Goal: Navigation & Orientation: Find specific page/section

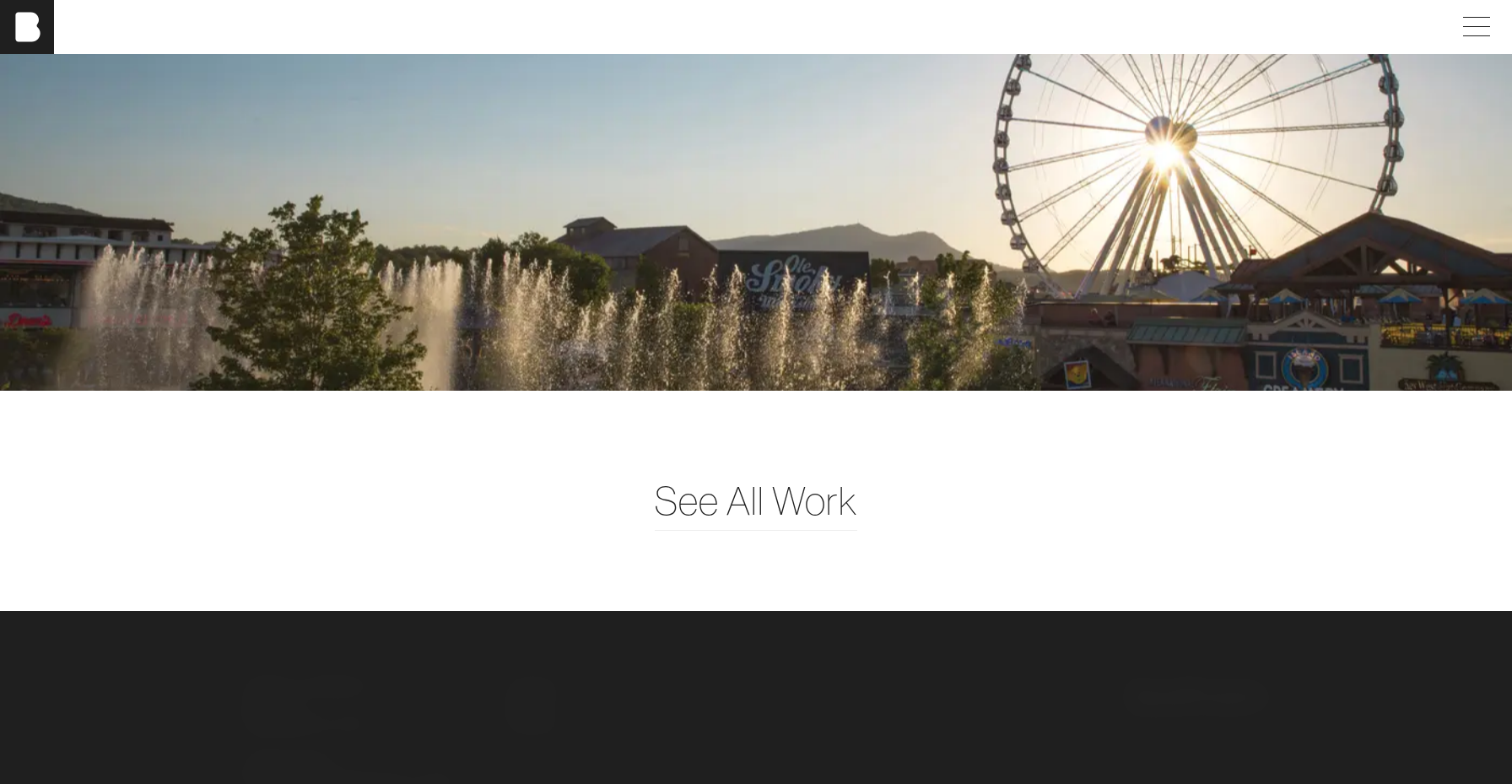
scroll to position [4472, 0]
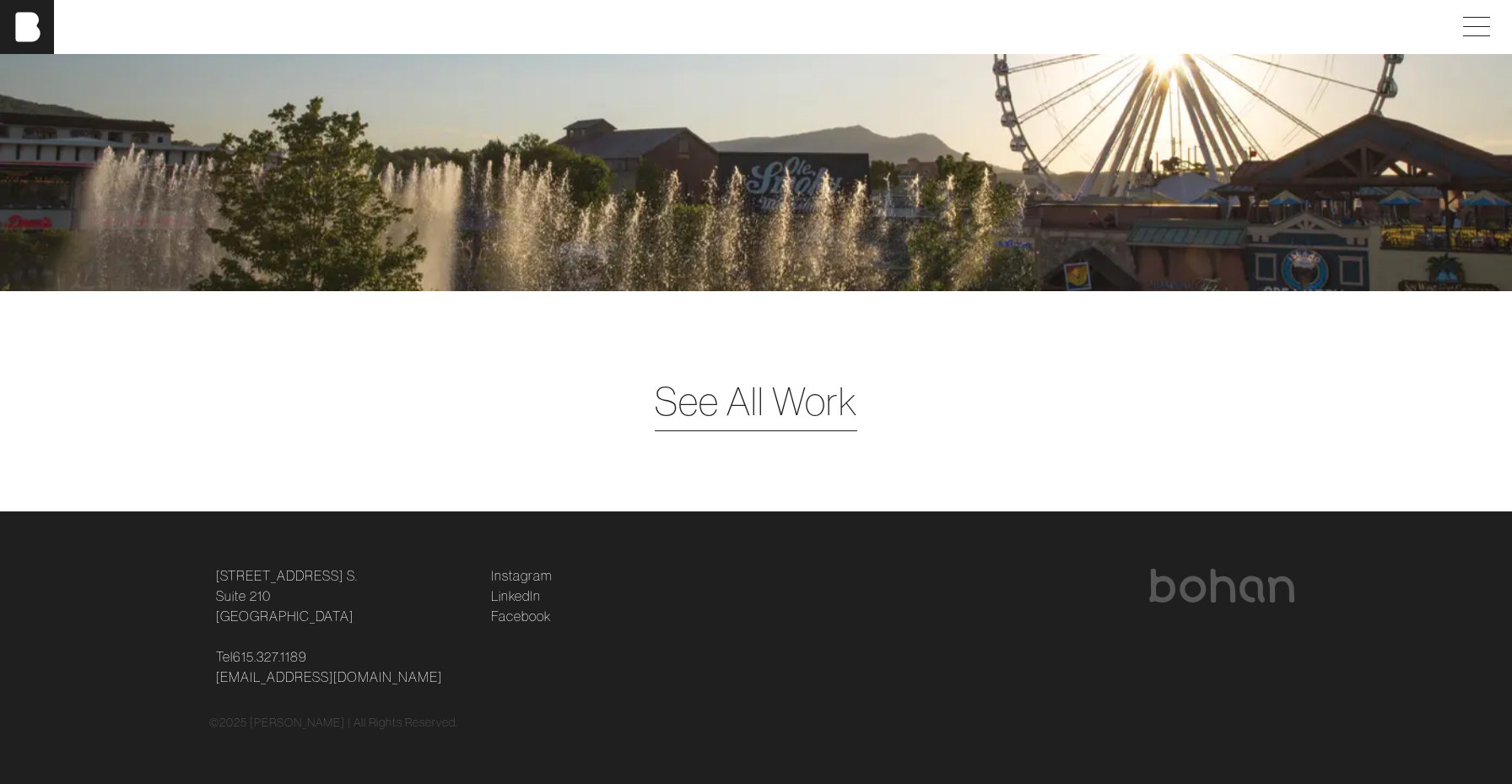
click at [796, 402] on span "See All Work" at bounding box center [756, 401] width 202 height 58
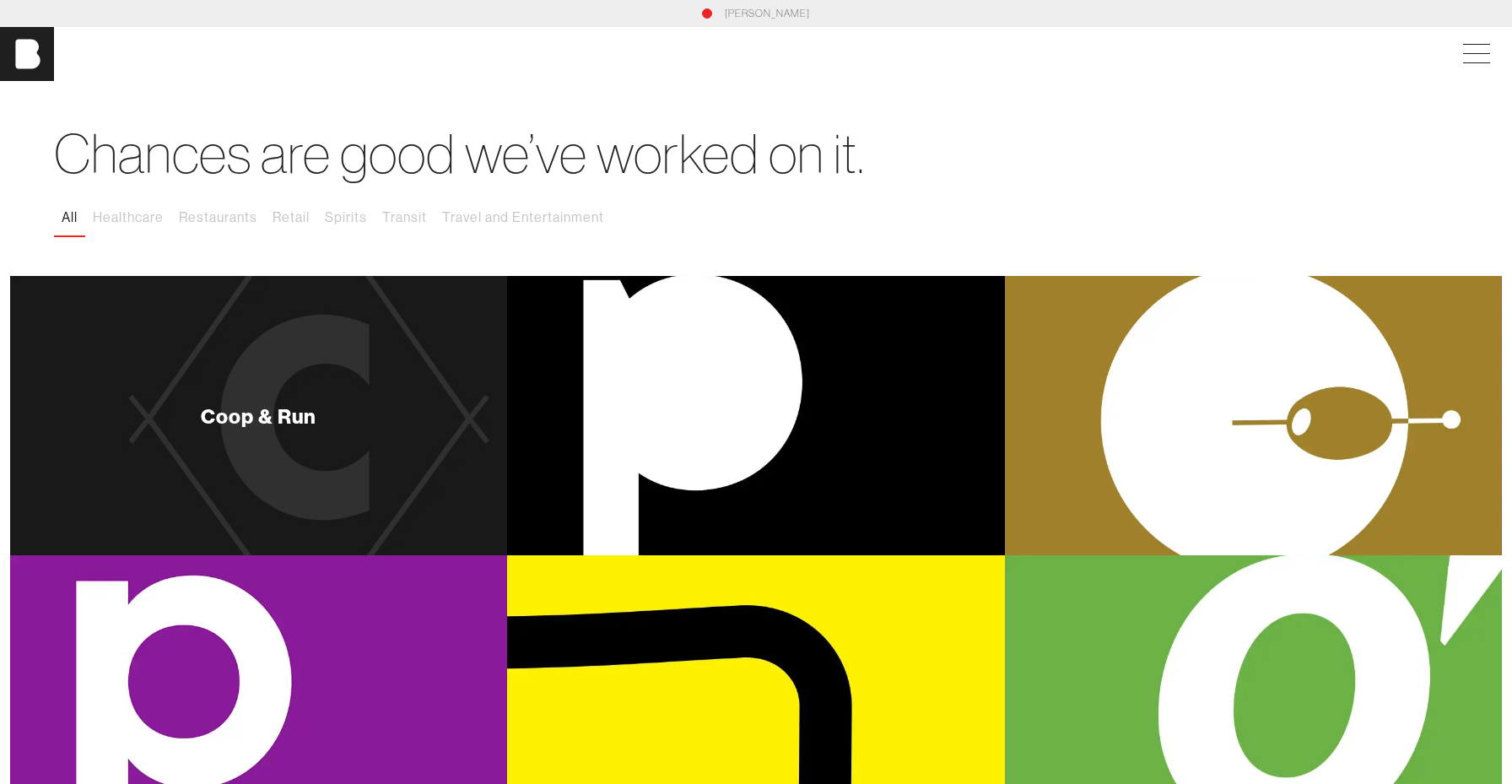
click at [381, 375] on div "Coop & Run" at bounding box center [259, 415] width 497 height 279
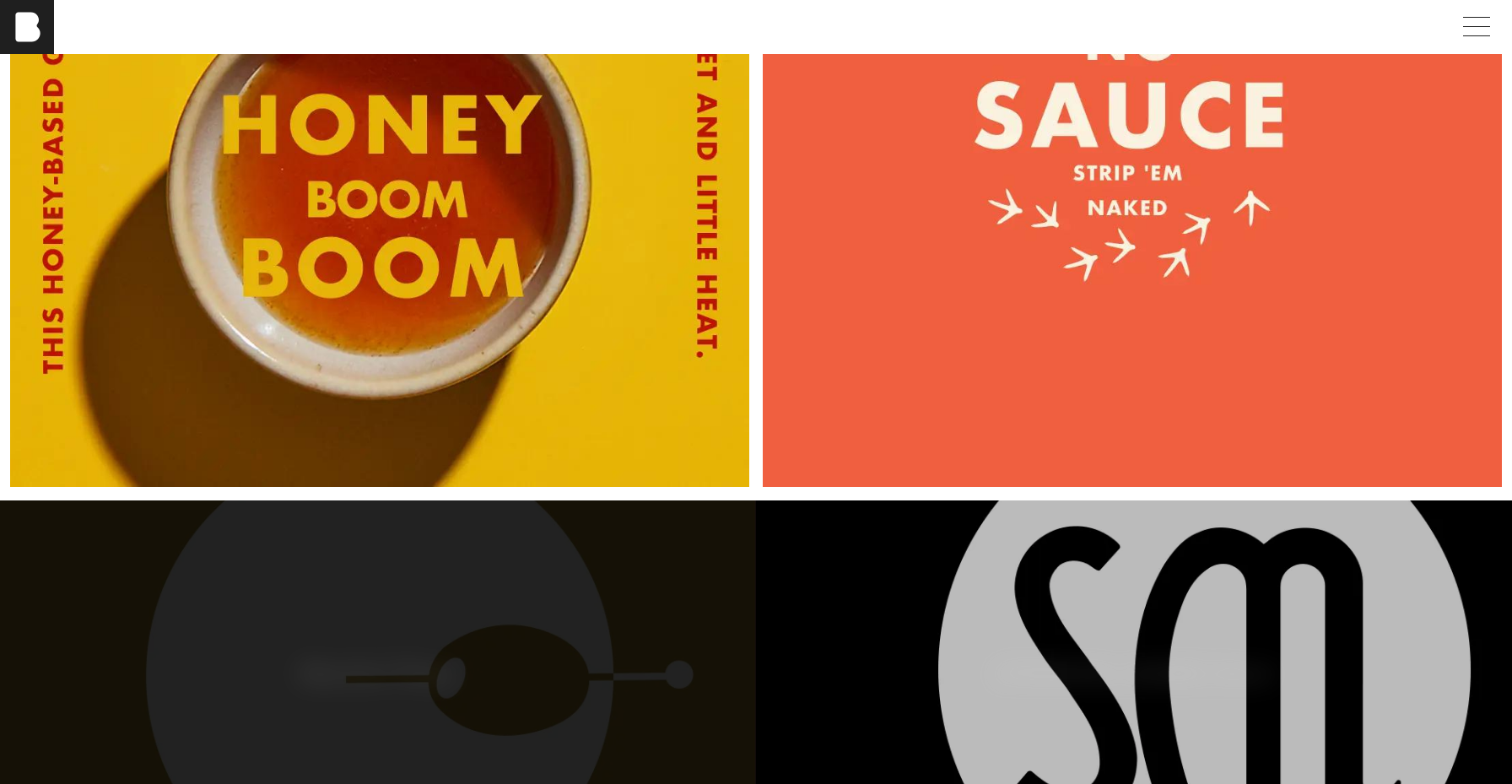
scroll to position [8043, 0]
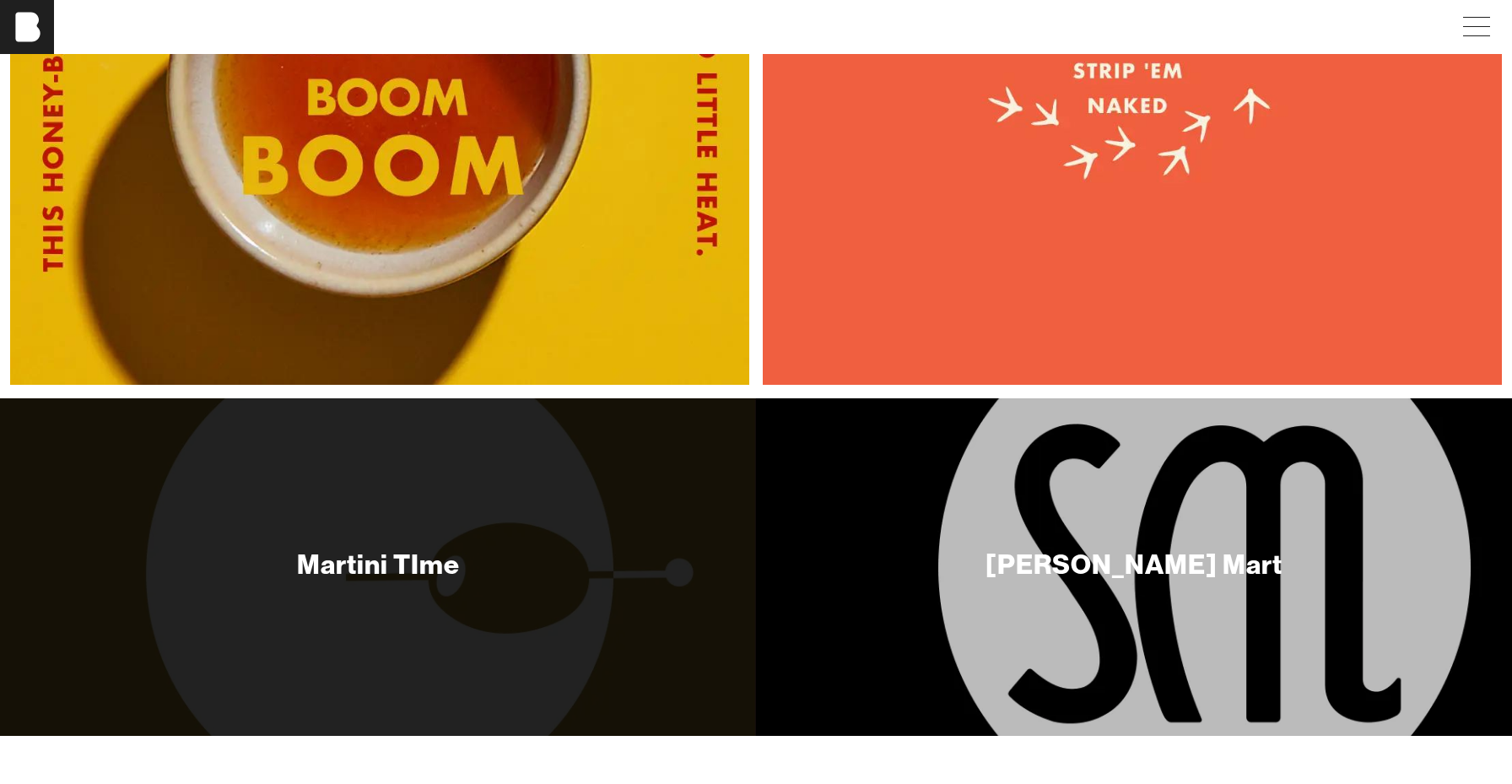
click at [965, 492] on div "[PERSON_NAME] Mart" at bounding box center [1133, 566] width 756 height 337
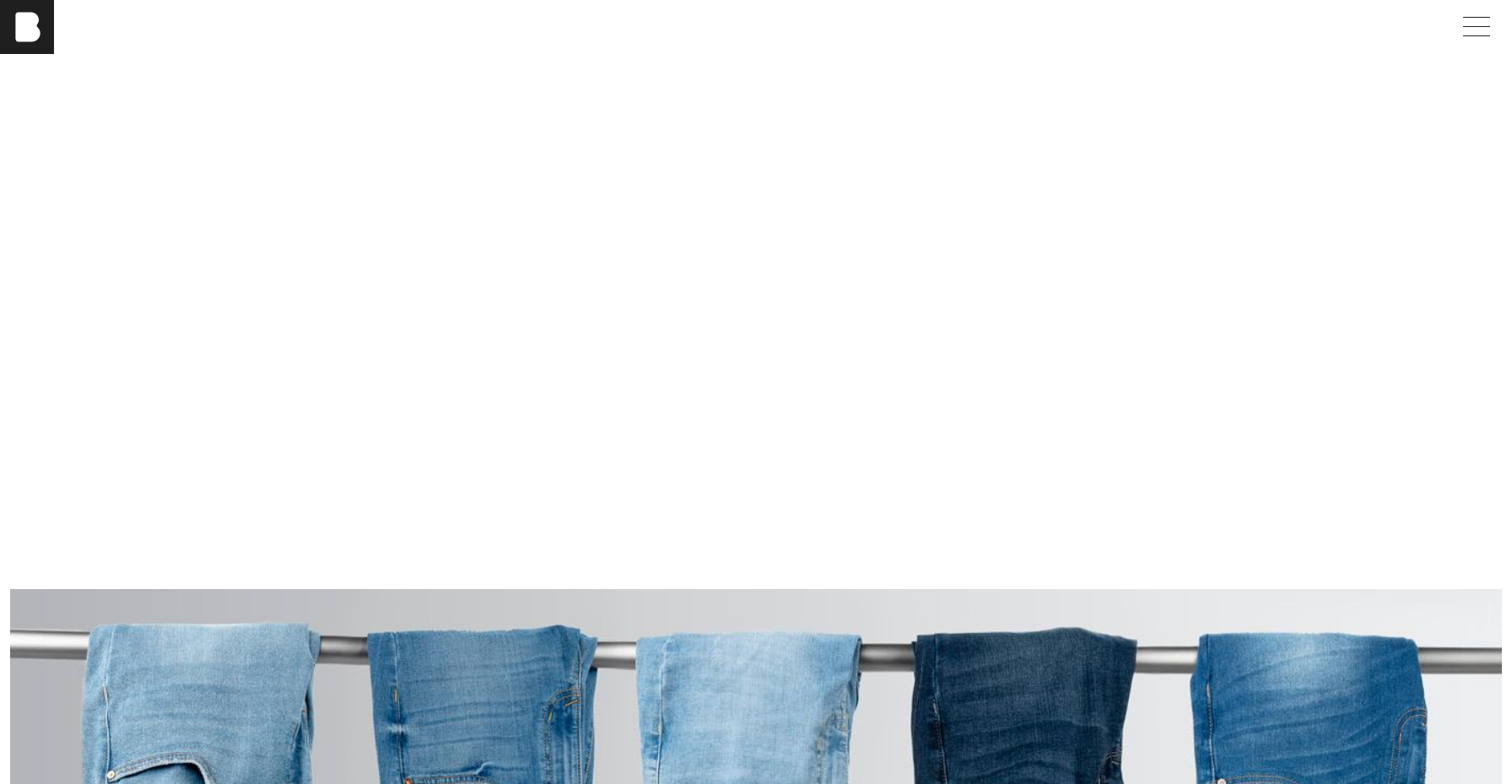
scroll to position [7014, 0]
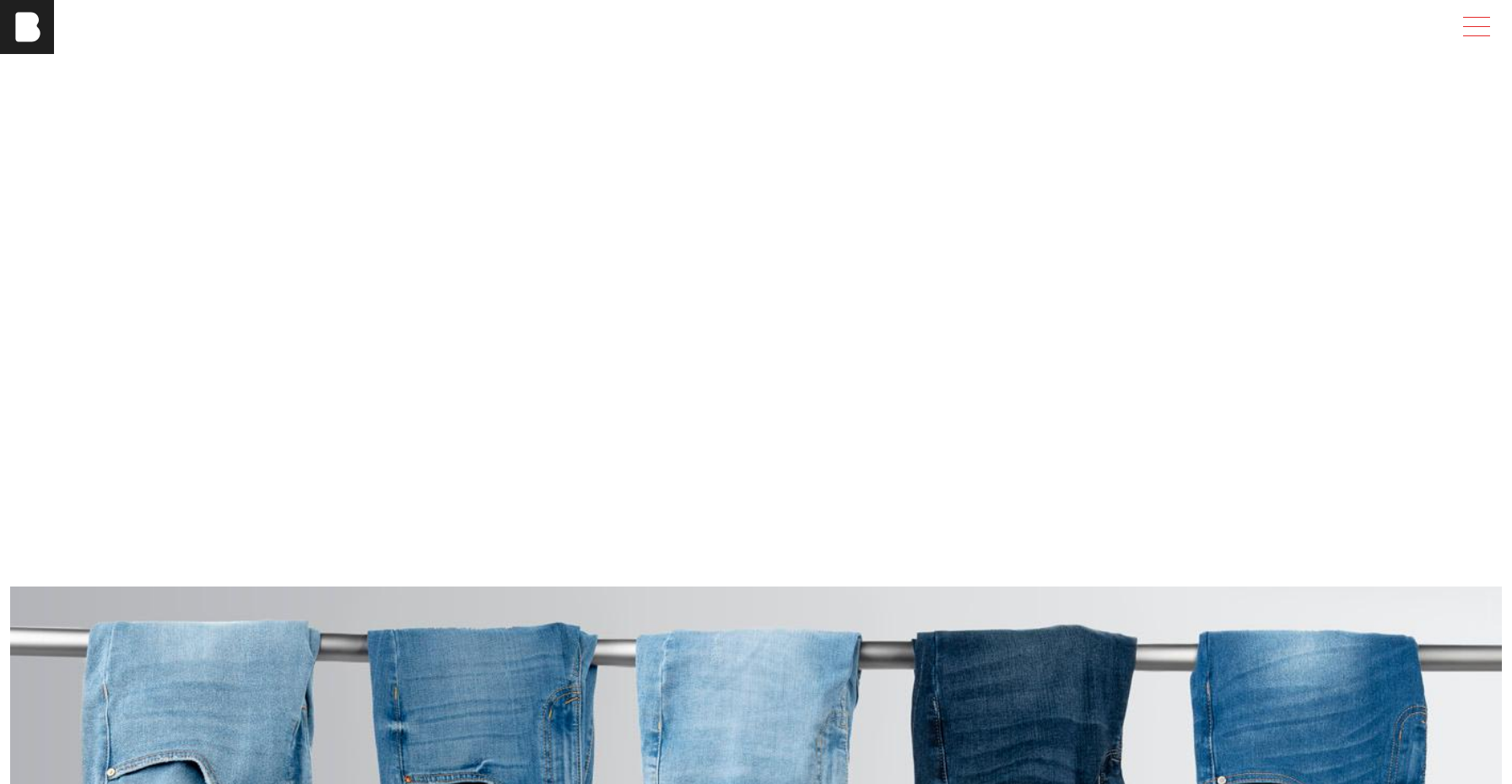
click at [1474, 30] on span at bounding box center [1473, 27] width 39 height 31
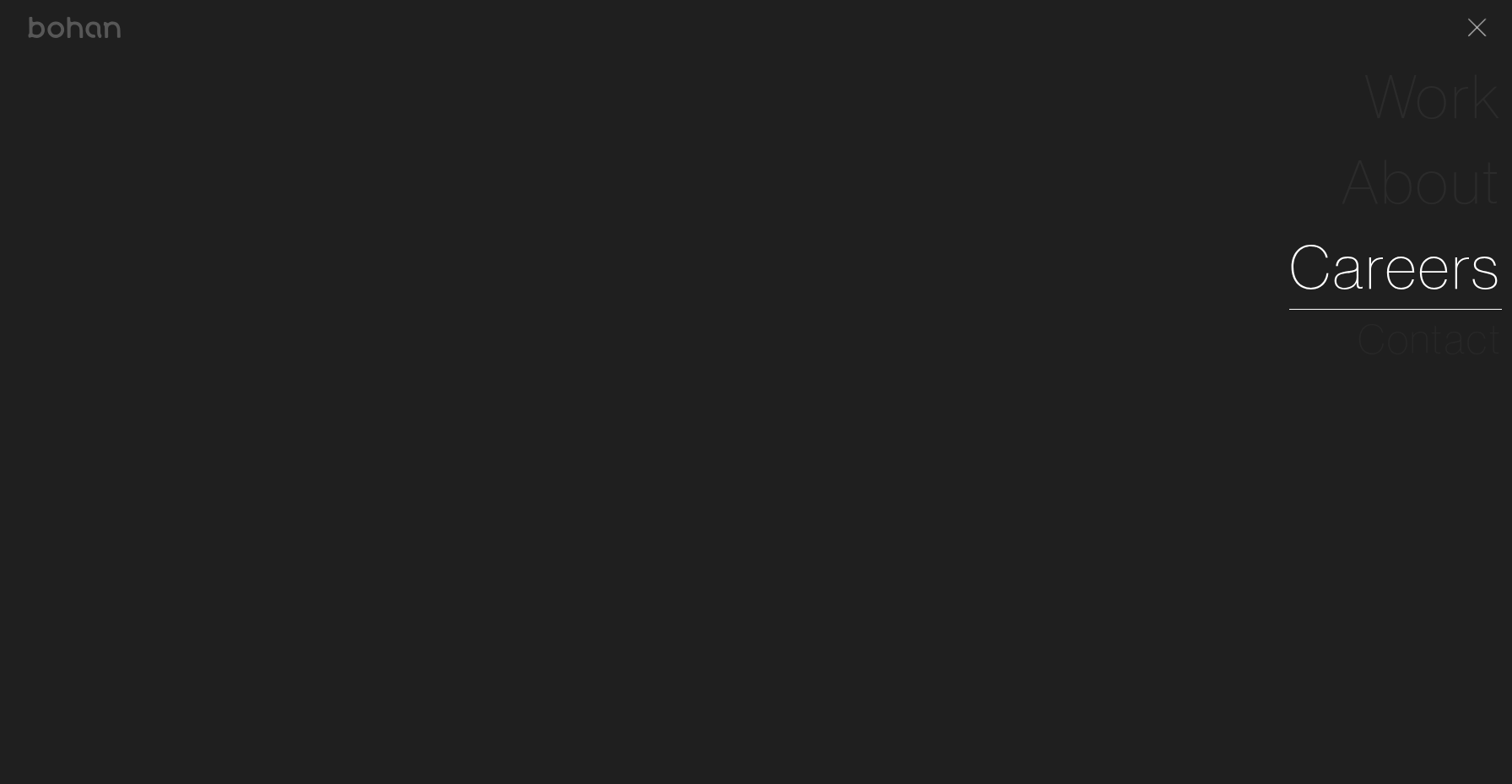
click at [1356, 257] on link "Careers" at bounding box center [1395, 266] width 213 height 85
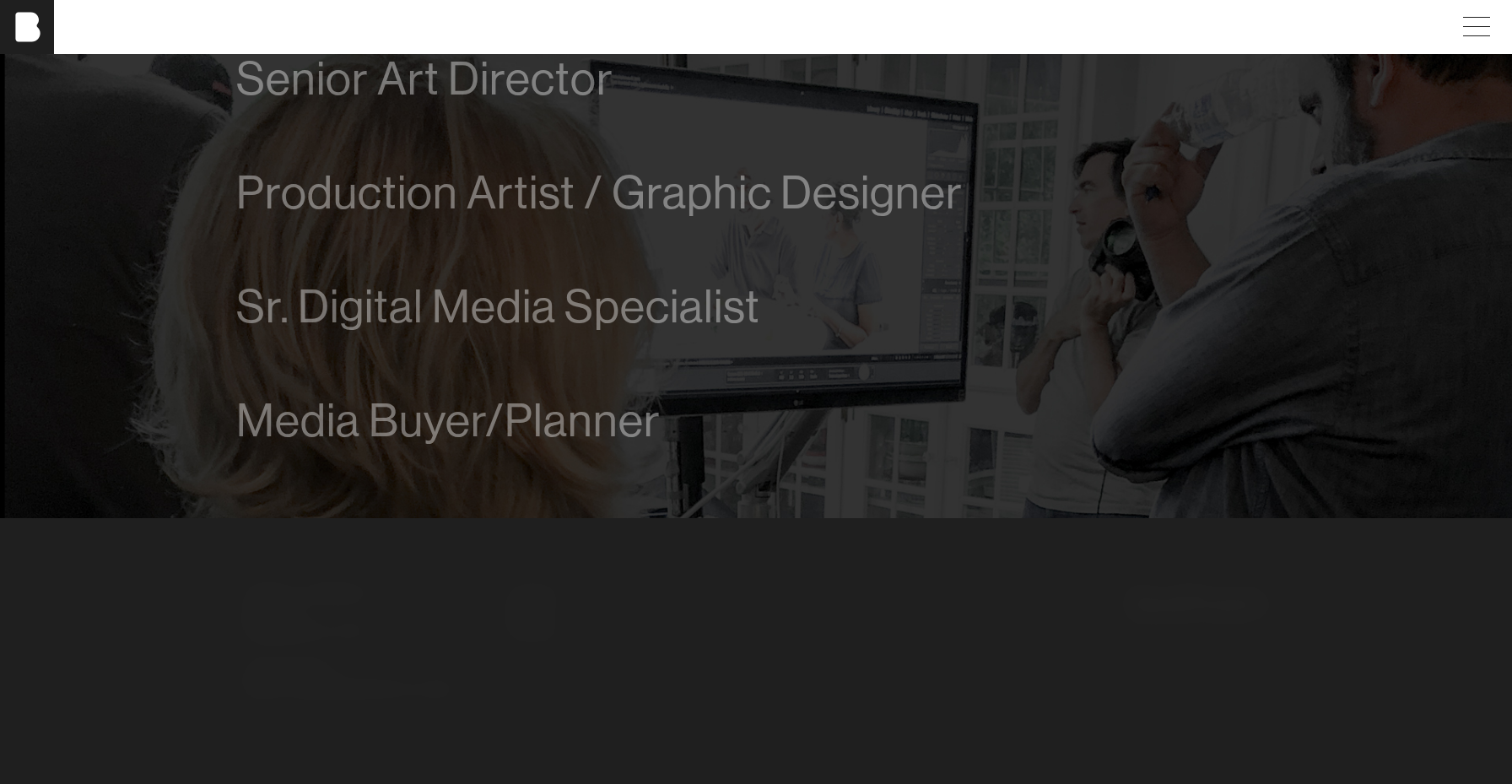
scroll to position [1260, 0]
